Goal: Task Accomplishment & Management: Complete application form

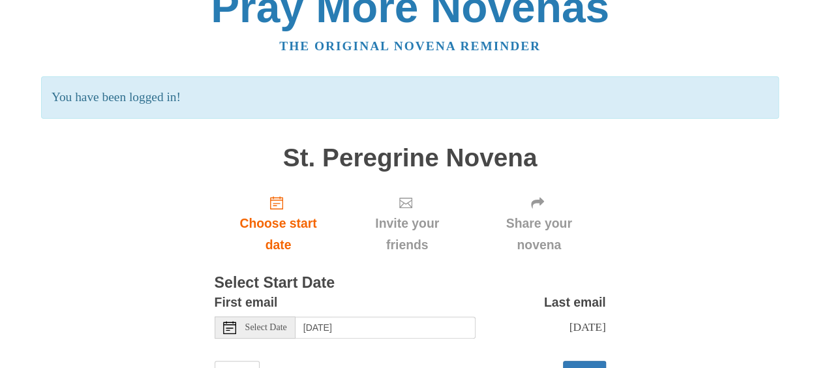
scroll to position [69, 0]
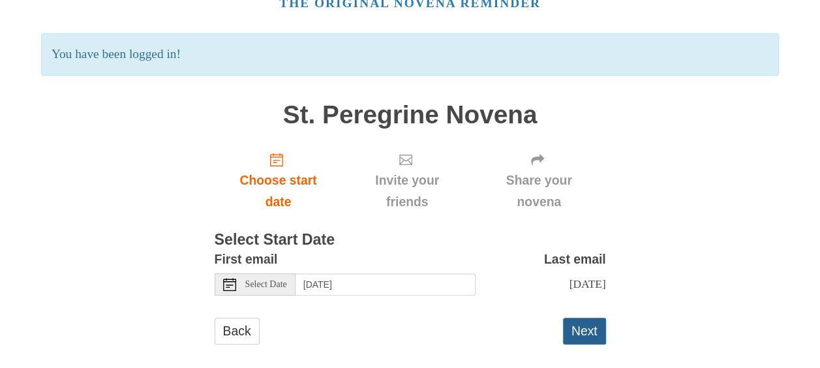
click at [584, 329] on button "Next" at bounding box center [584, 331] width 43 height 27
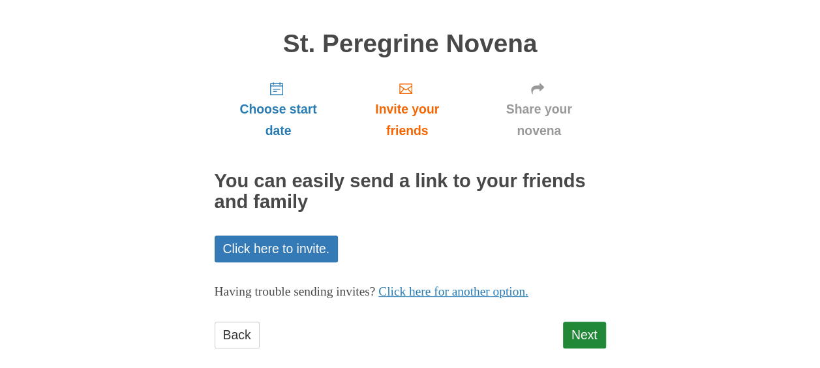
scroll to position [95, 0]
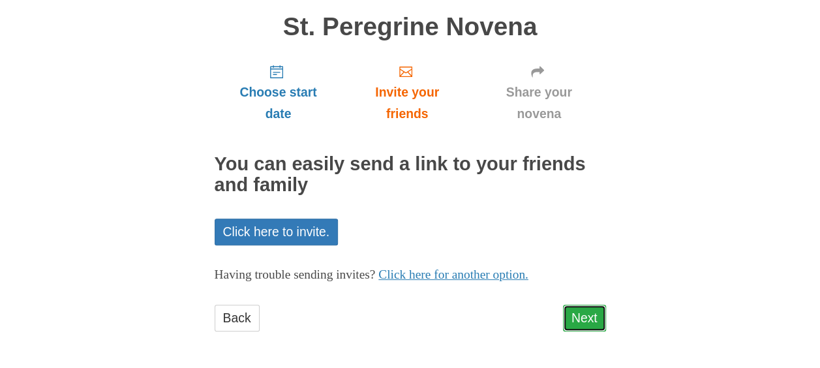
click at [578, 320] on link "Next" at bounding box center [584, 318] width 43 height 27
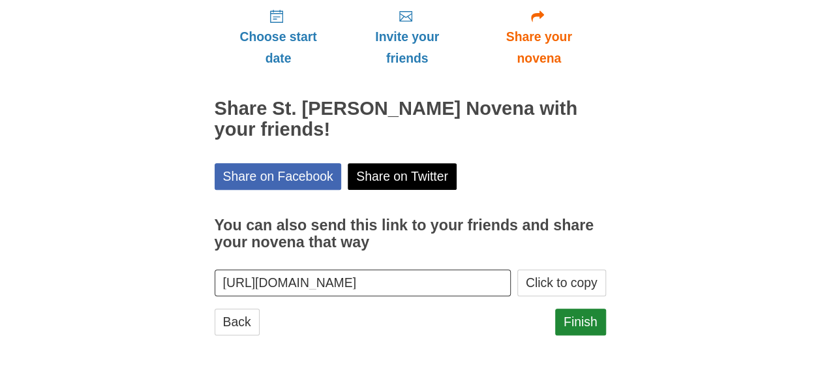
scroll to position [155, 0]
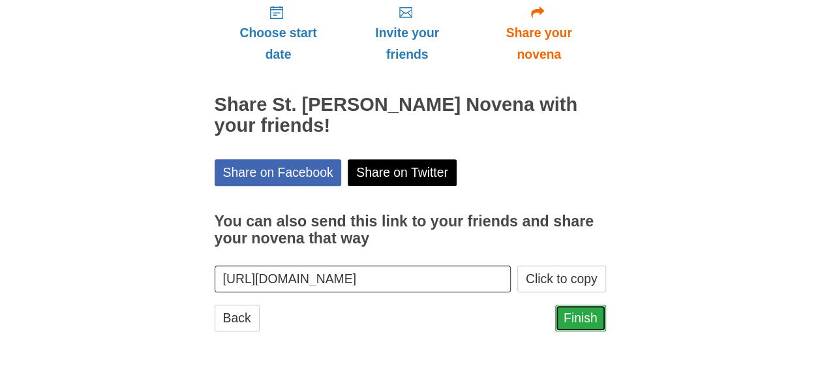
click at [581, 312] on link "Finish" at bounding box center [580, 318] width 51 height 27
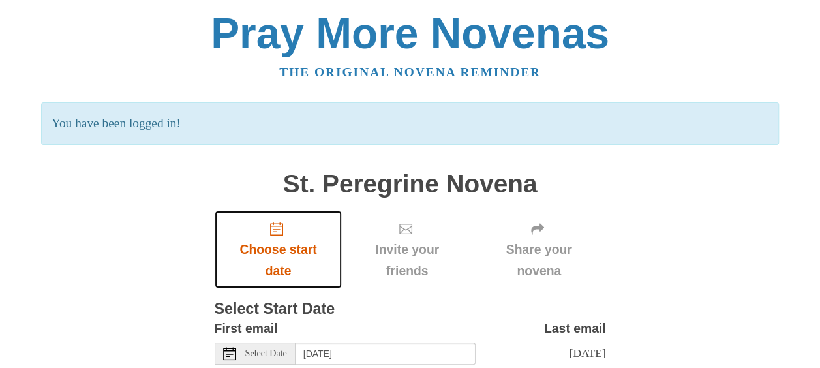
click at [274, 241] on span "Choose start date" at bounding box center [279, 260] width 102 height 43
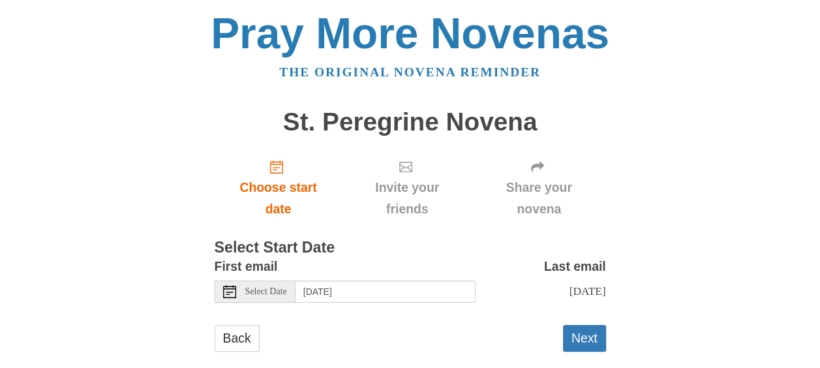
click at [241, 265] on label "First email" at bounding box center [246, 267] width 63 height 22
click at [247, 290] on span "Select Date" at bounding box center [266, 291] width 42 height 9
click at [247, 292] on span "Select Date" at bounding box center [266, 291] width 42 height 9
